Goal: Information Seeking & Learning: Learn about a topic

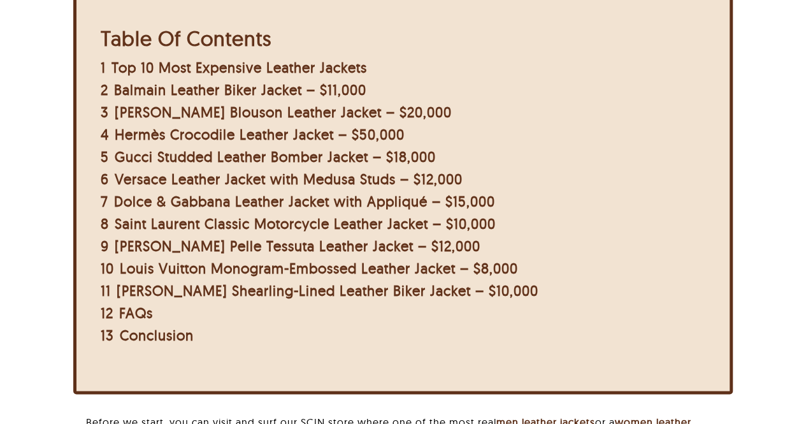
scroll to position [570, 0]
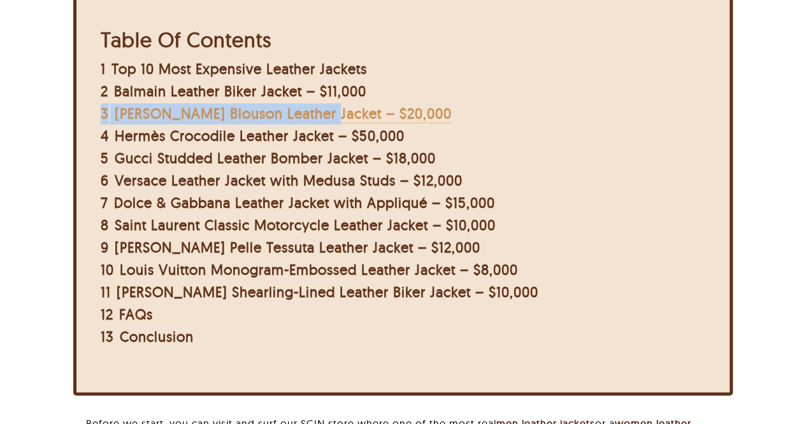
drag, startPoint x: 94, startPoint y: 108, endPoint x: 315, endPoint y: 118, distance: 222.0
click at [315, 118] on div "Table Of Contents 1 Top 10 Most Expensive Leather Jackets 2 Balmain Leather Bik…" at bounding box center [319, 187] width 461 height 344
click at [315, 118] on span "[PERSON_NAME] Blouson Leather Jacket – $20,000" at bounding box center [283, 114] width 337 height 18
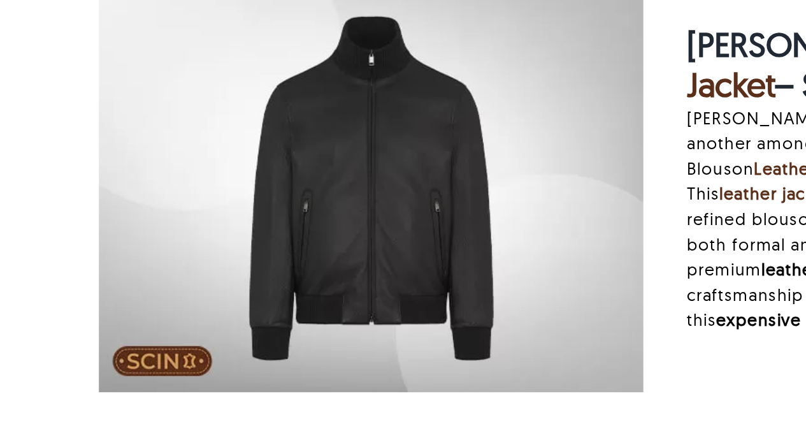
scroll to position [1631, 0]
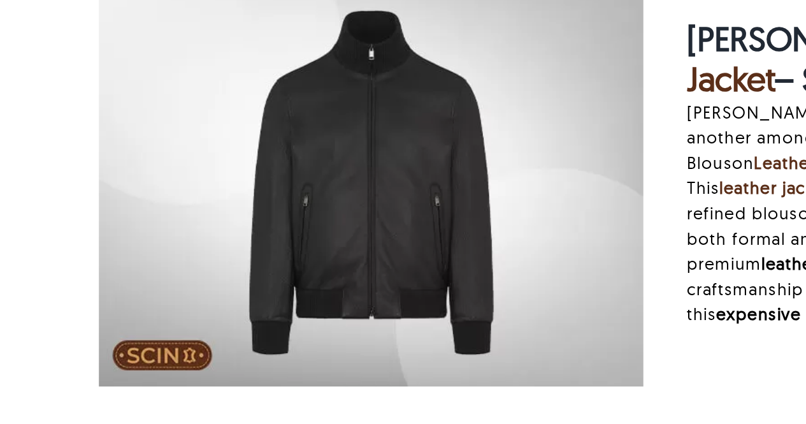
drag, startPoint x: 229, startPoint y: 120, endPoint x: 138, endPoint y: 202, distance: 121.8
drag, startPoint x: 138, startPoint y: 202, endPoint x: 44, endPoint y: 199, distance: 94.4
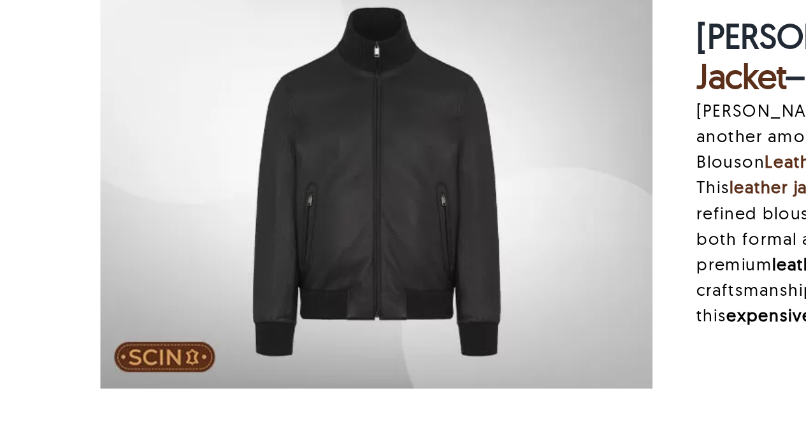
scroll to position [1632, 0]
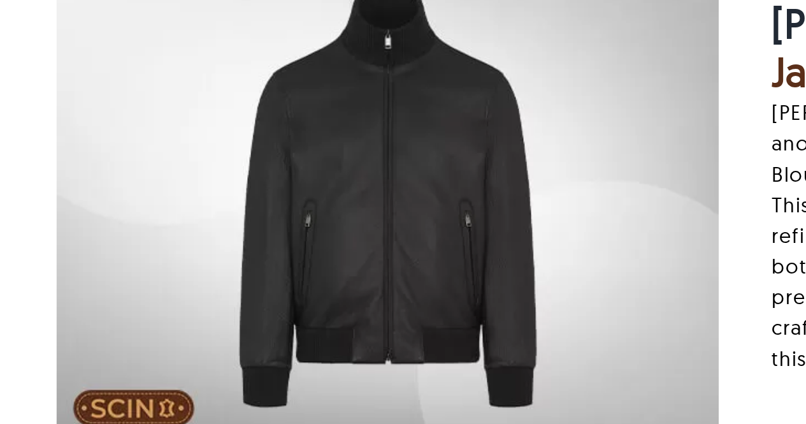
click at [192, 191] on img at bounding box center [225, 240] width 330 height 247
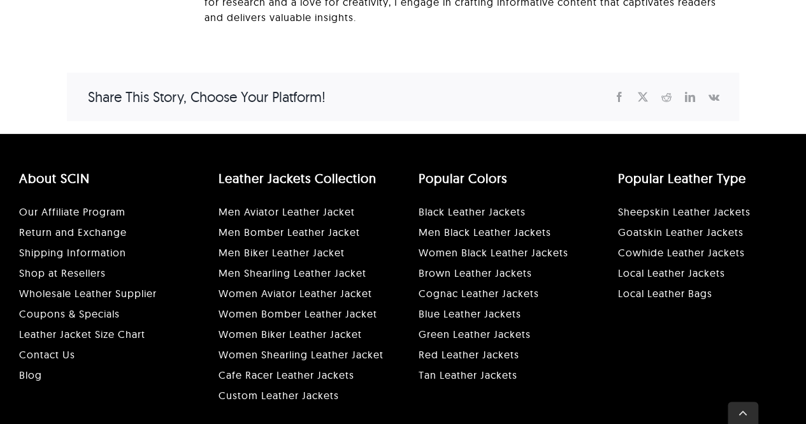
scroll to position [4948, 0]
